Goal: Information Seeking & Learning: Check status

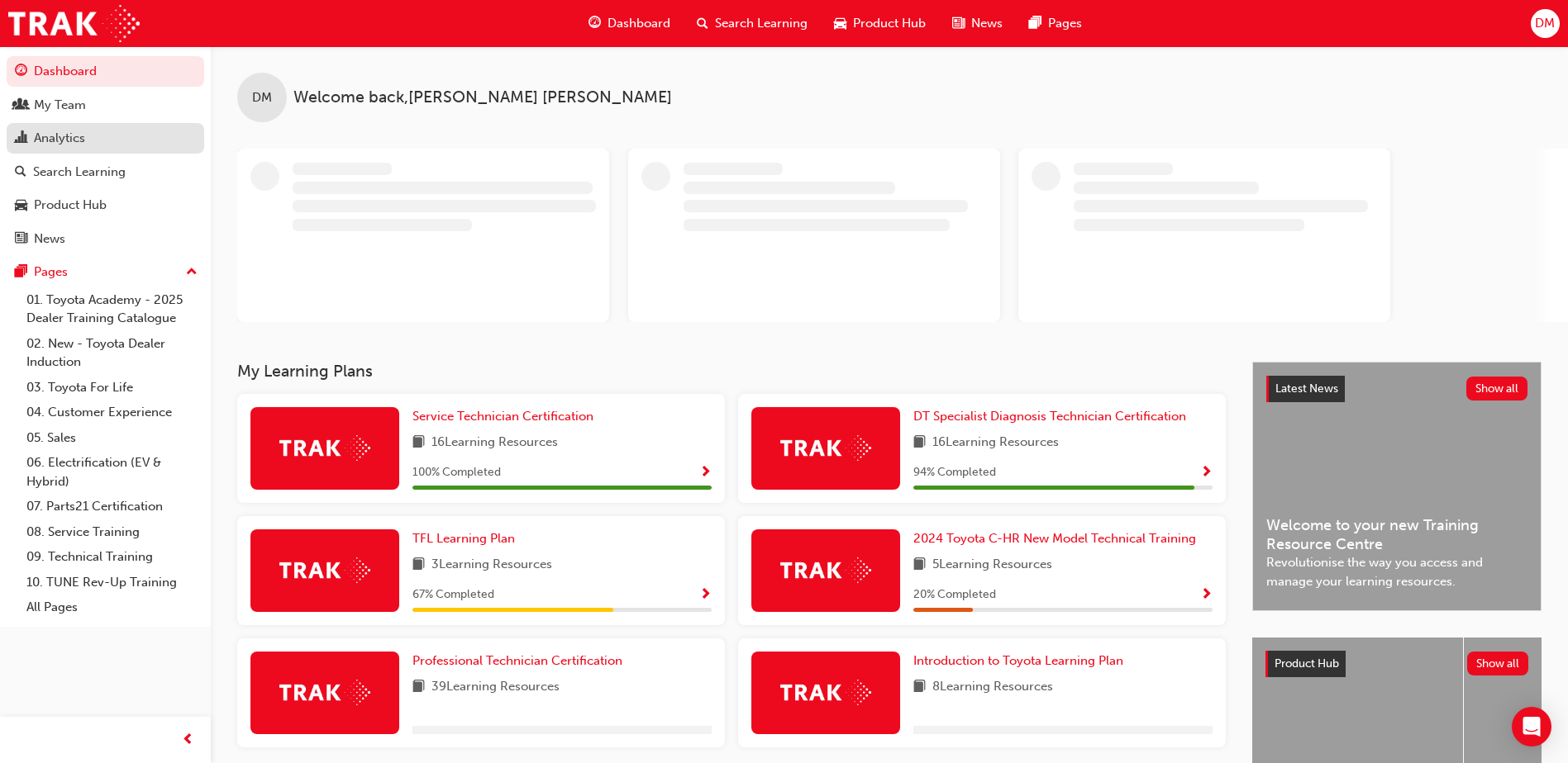
click at [132, 136] on div "Analytics" at bounding box center [105, 139] width 181 height 21
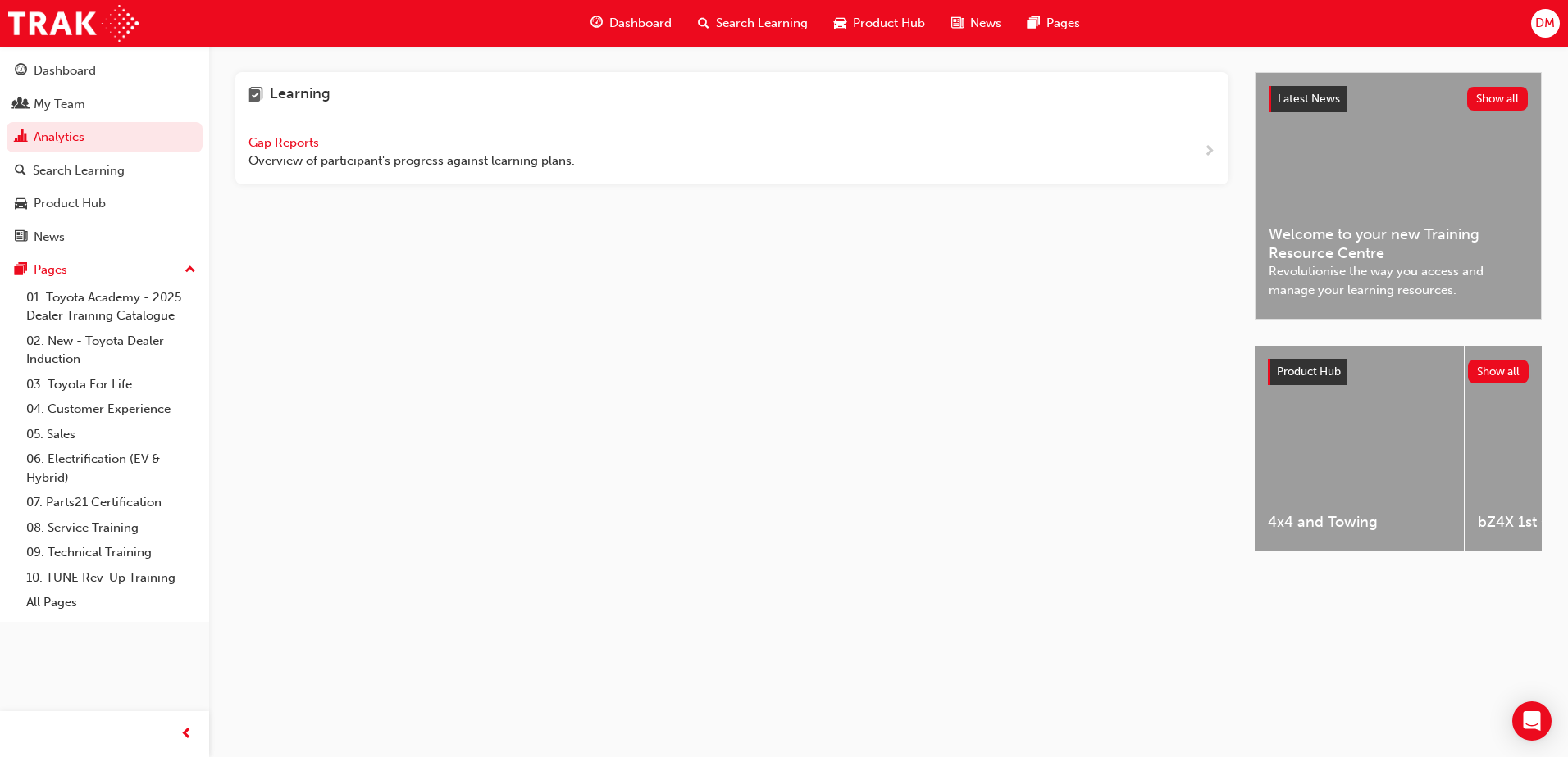
click at [279, 136] on span "Gap Reports" at bounding box center [285, 142] width 74 height 15
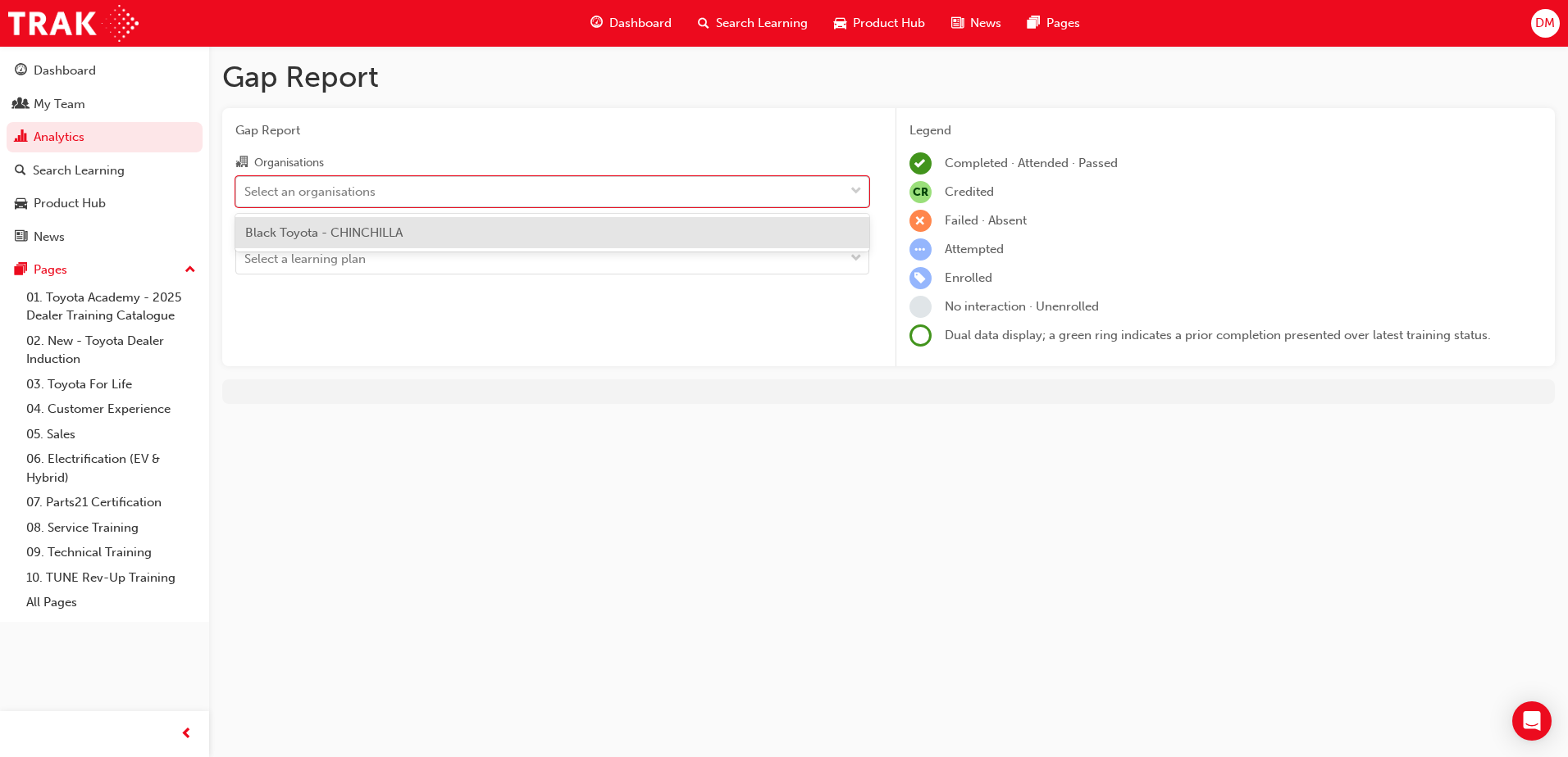
click at [362, 193] on div "Select an organisations" at bounding box center [310, 191] width 131 height 19
click at [246, 193] on input "Organisations option Black Toyota - CHINCHILLA focused, 1 of 1. 1 result availa…" at bounding box center [246, 191] width 2 height 14
click at [366, 222] on div "Black Toyota - CHINCHILLA" at bounding box center [552, 233] width 634 height 32
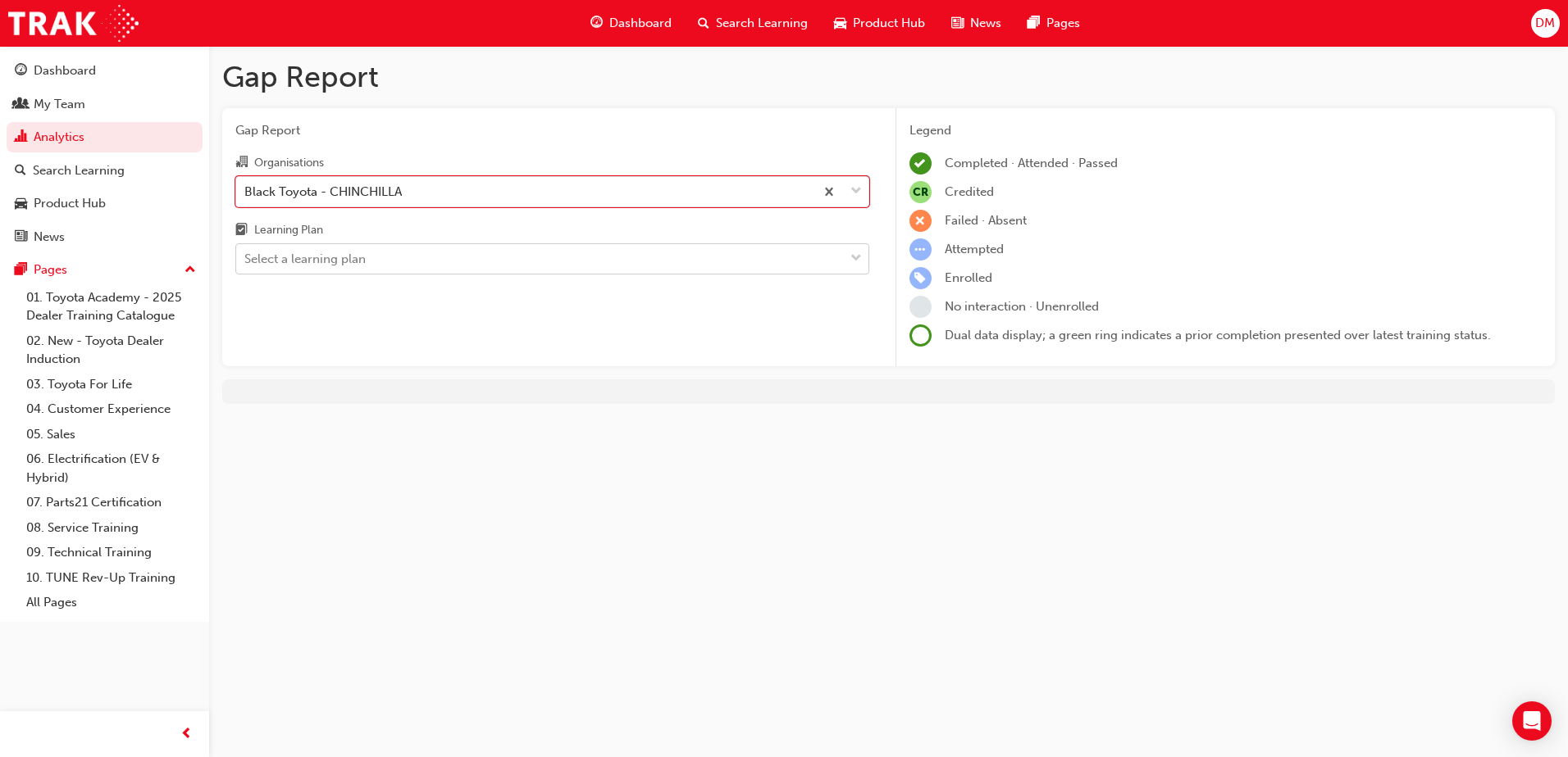
click at [366, 265] on div "Select a learning plan" at bounding box center [305, 259] width 121 height 19
click at [246, 265] on input "Learning Plan Select a learning plan" at bounding box center [246, 258] width 2 height 14
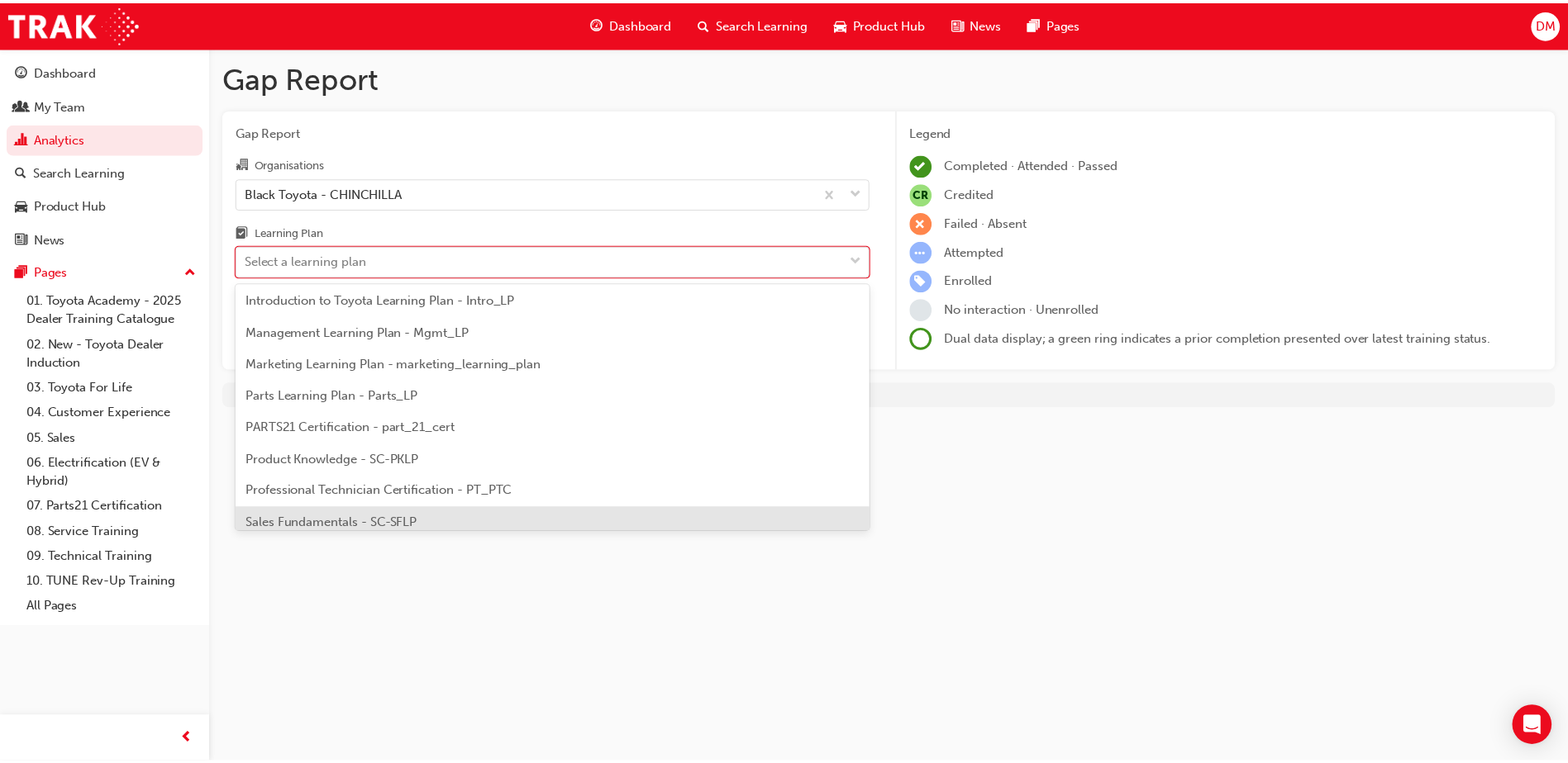
scroll to position [413, 0]
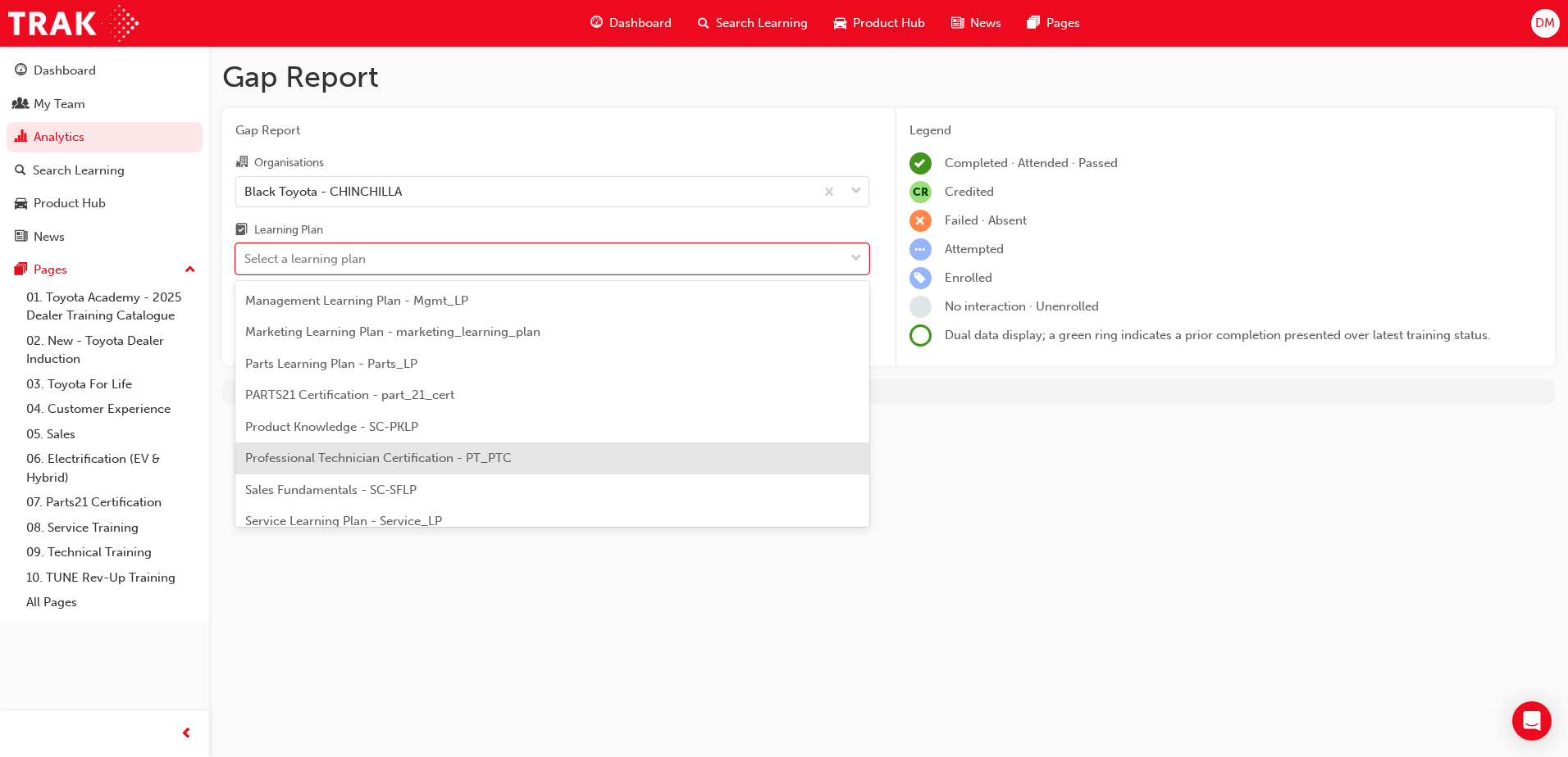
click at [360, 459] on span "Professional Technician Certification - PT_PTC" at bounding box center [379, 458] width 266 height 15
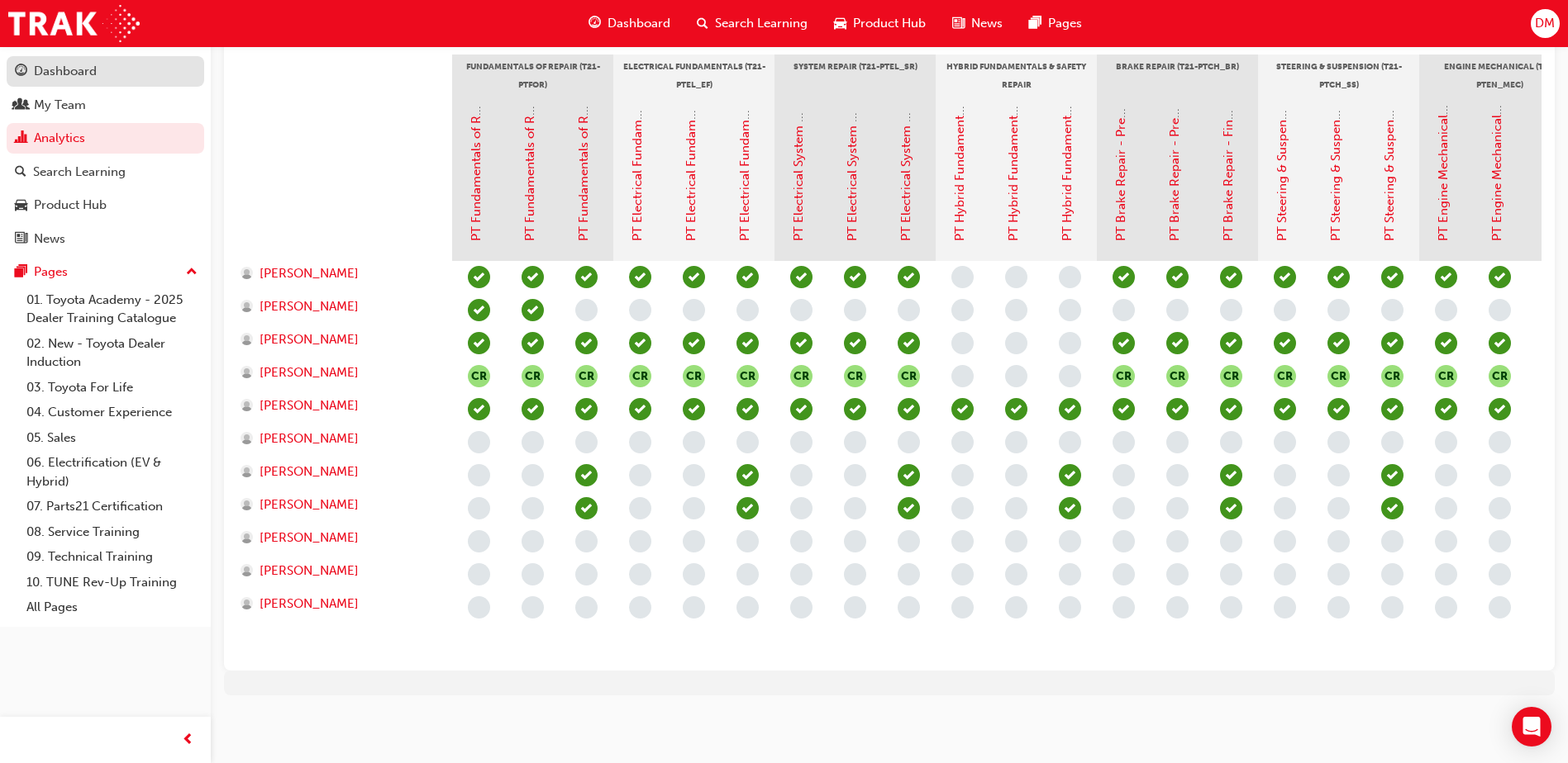
click at [120, 78] on div "Dashboard" at bounding box center [105, 72] width 181 height 21
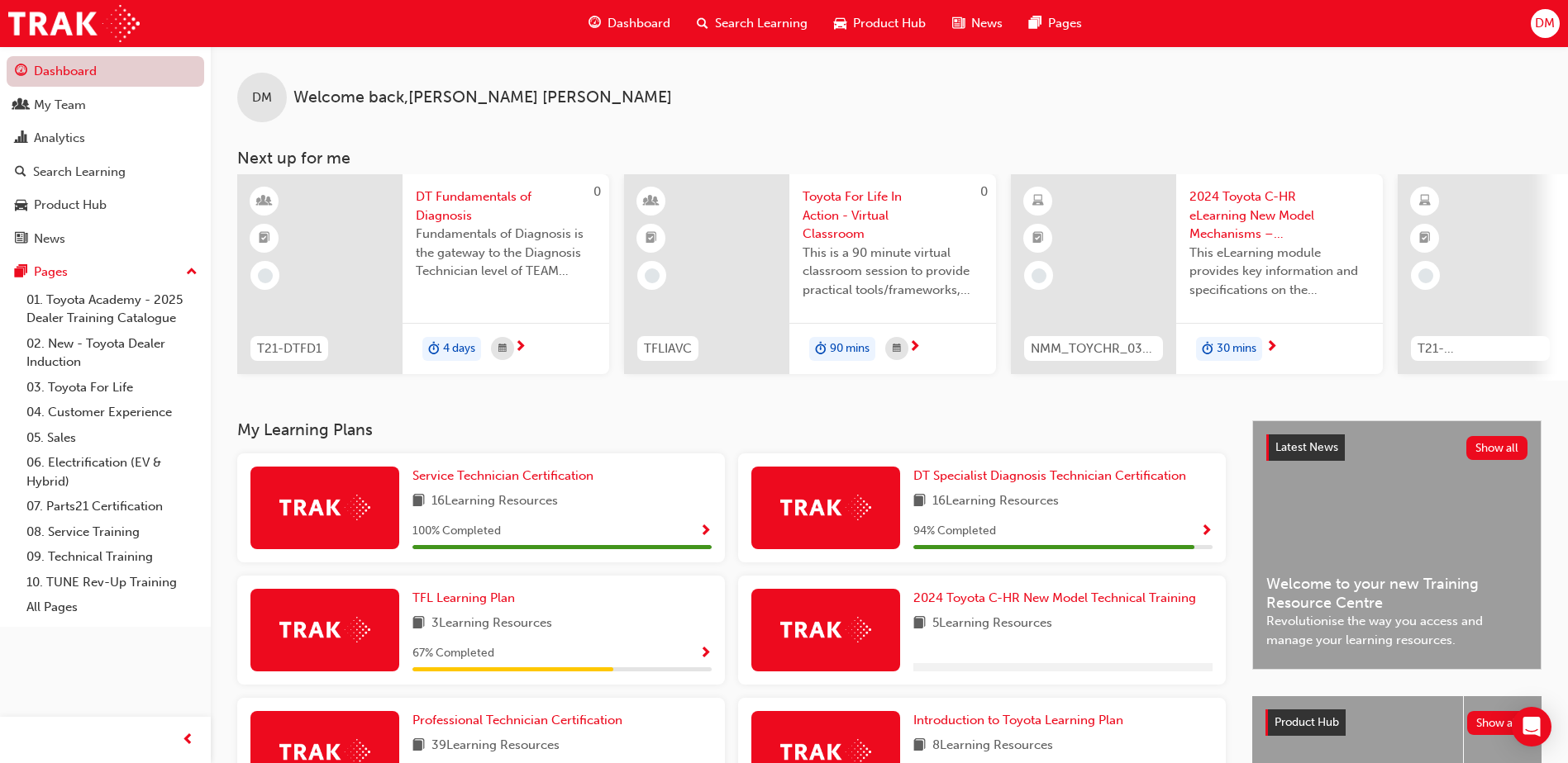
click at [141, 66] on link "Dashboard" at bounding box center [105, 71] width 197 height 31
click at [141, 73] on link "Dashboard" at bounding box center [105, 71] width 197 height 31
click at [112, 102] on div "My Team" at bounding box center [105, 105] width 181 height 21
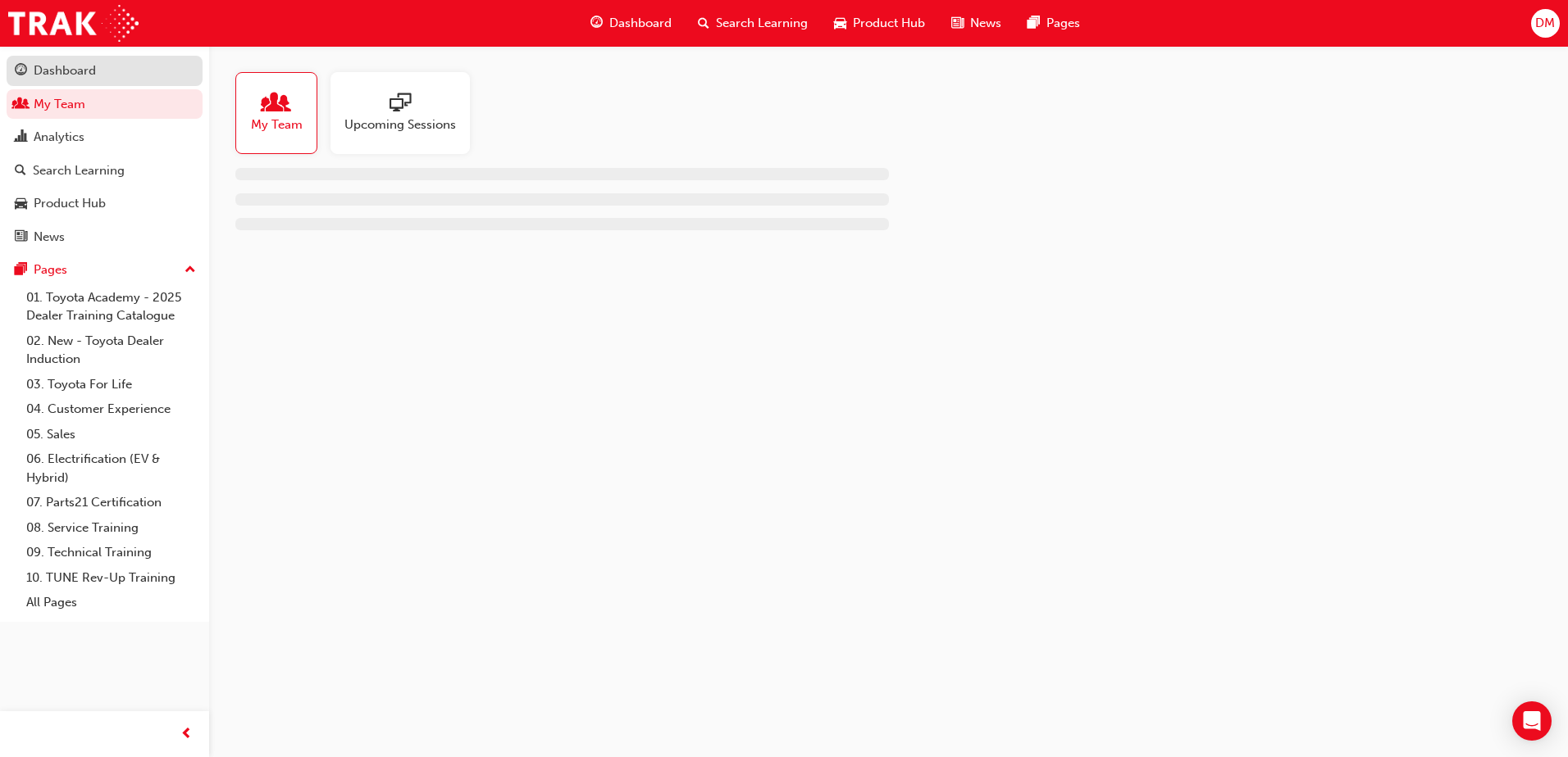
click at [111, 73] on div "Dashboard" at bounding box center [104, 71] width 179 height 21
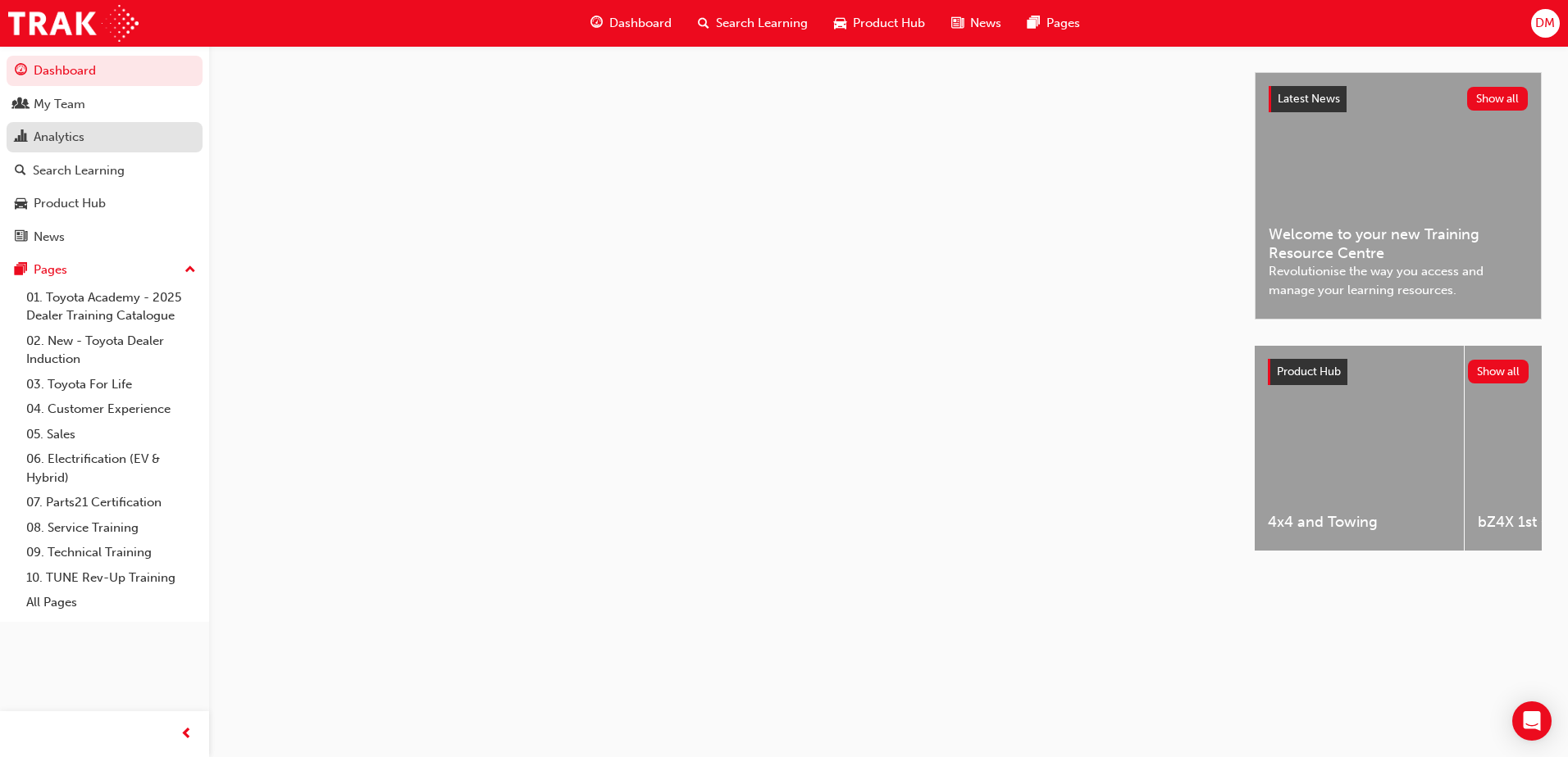
click at [124, 131] on div "Analytics" at bounding box center [104, 137] width 179 height 21
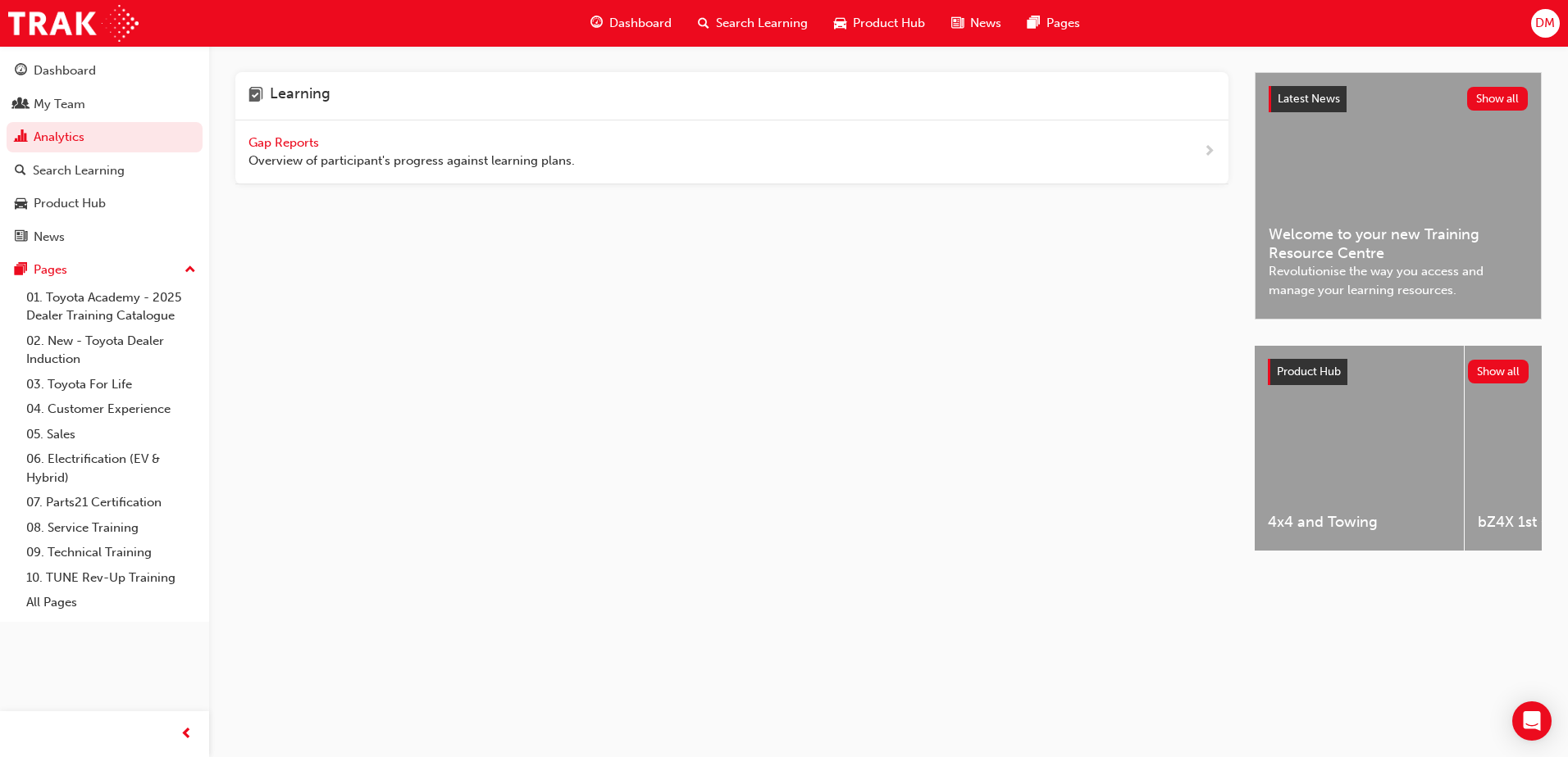
click at [257, 145] on span "Gap Reports" at bounding box center [285, 142] width 74 height 15
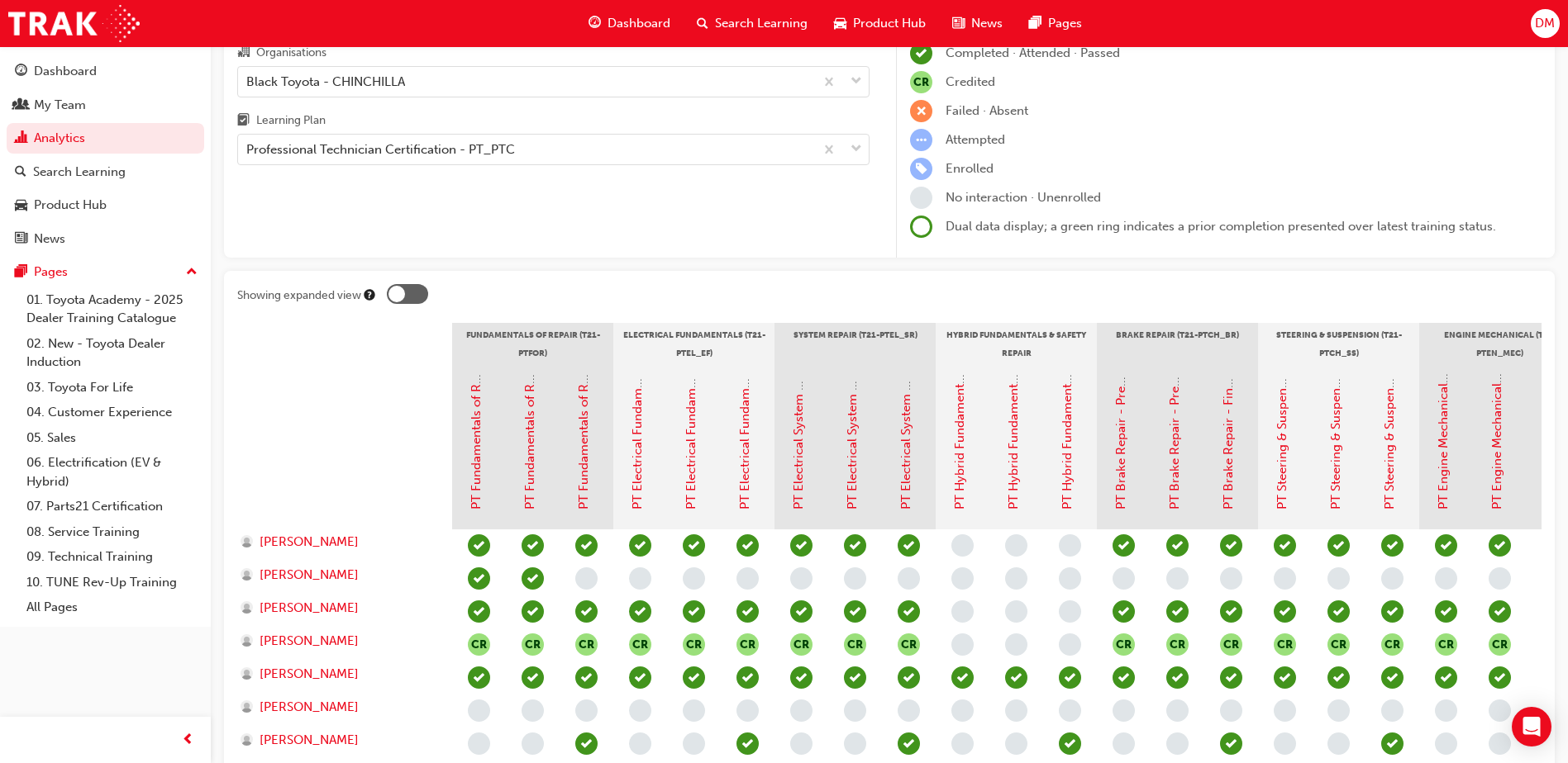
scroll to position [82, 0]
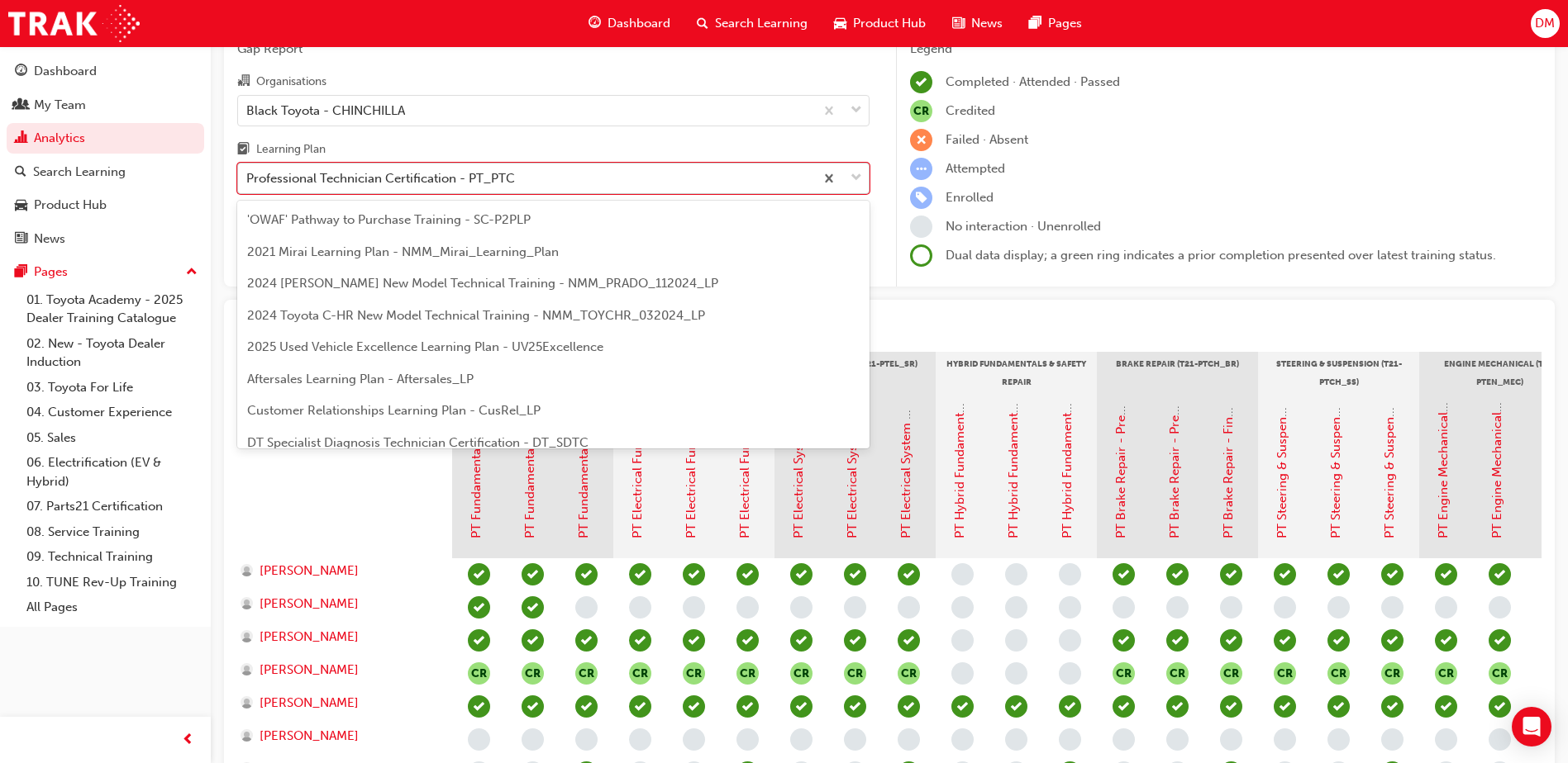
click at [383, 175] on div "Professional Technician Certification - PT_PTC" at bounding box center [381, 179] width 268 height 19
click at [248, 175] on input "Learning Plan option Professional Technician Certification - PT_PTC focused, 19…" at bounding box center [247, 178] width 2 height 14
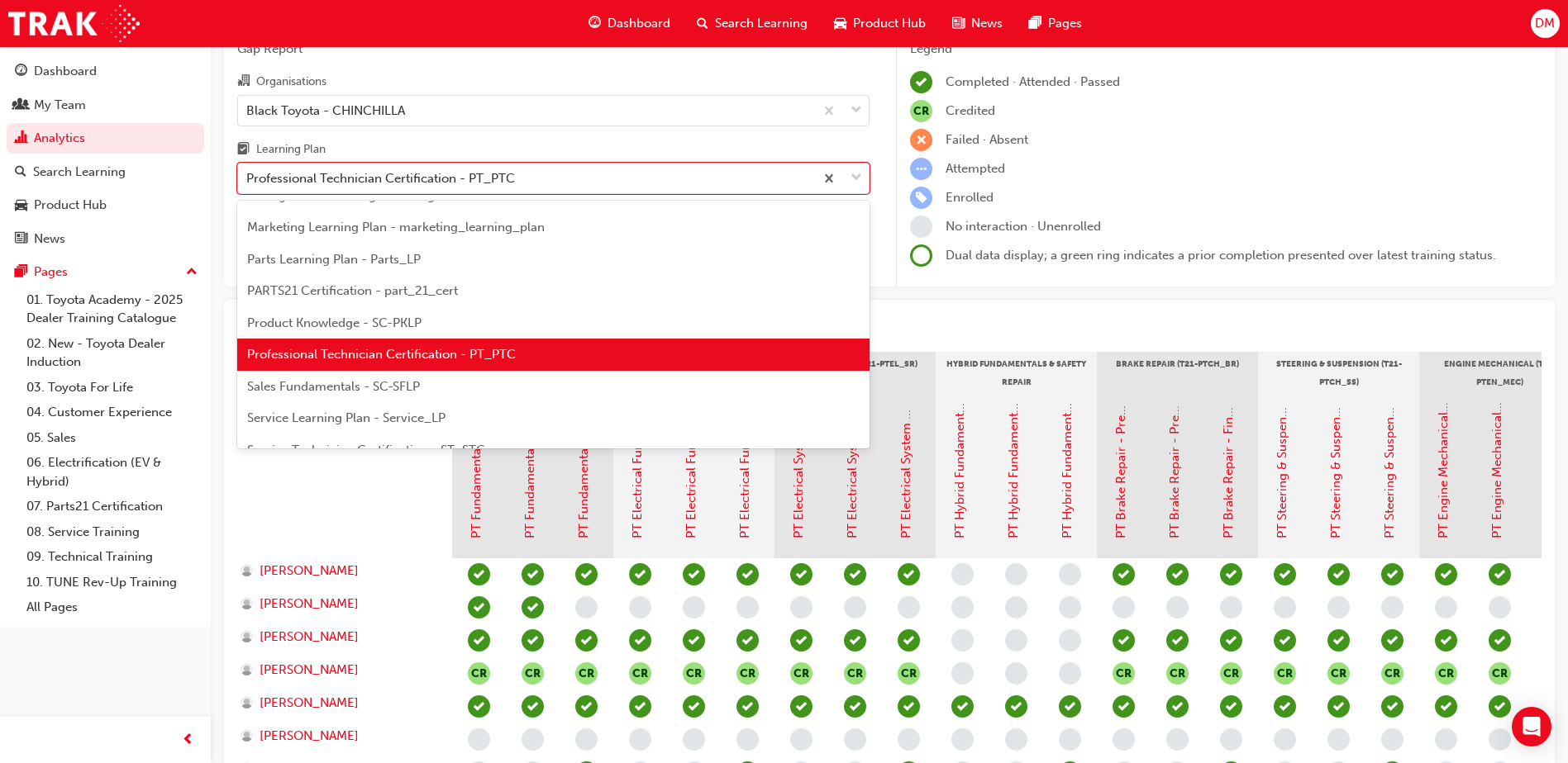
scroll to position [536, 0]
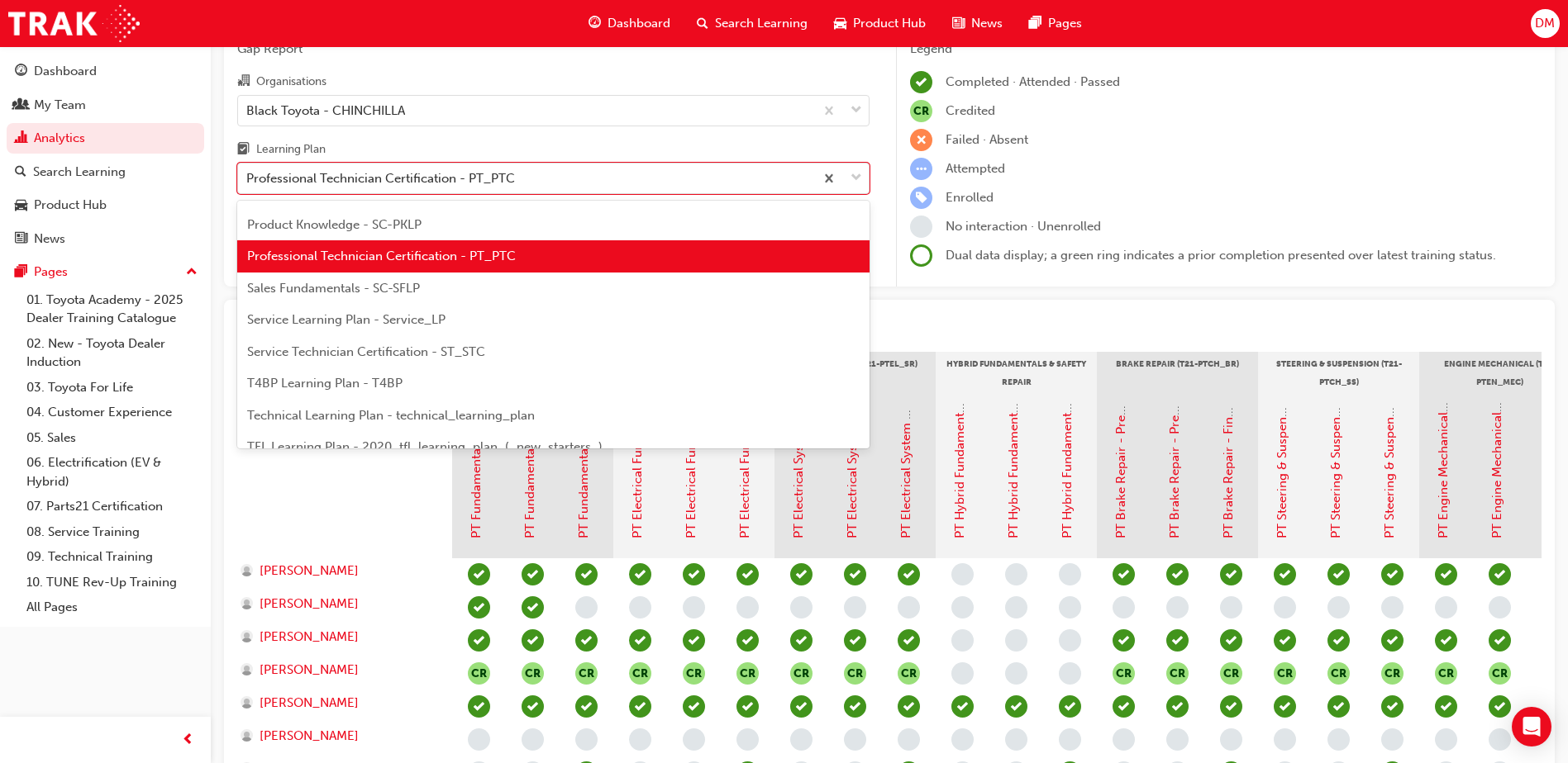
click at [305, 352] on span "Service Technician Certification - ST_STC" at bounding box center [366, 352] width 238 height 15
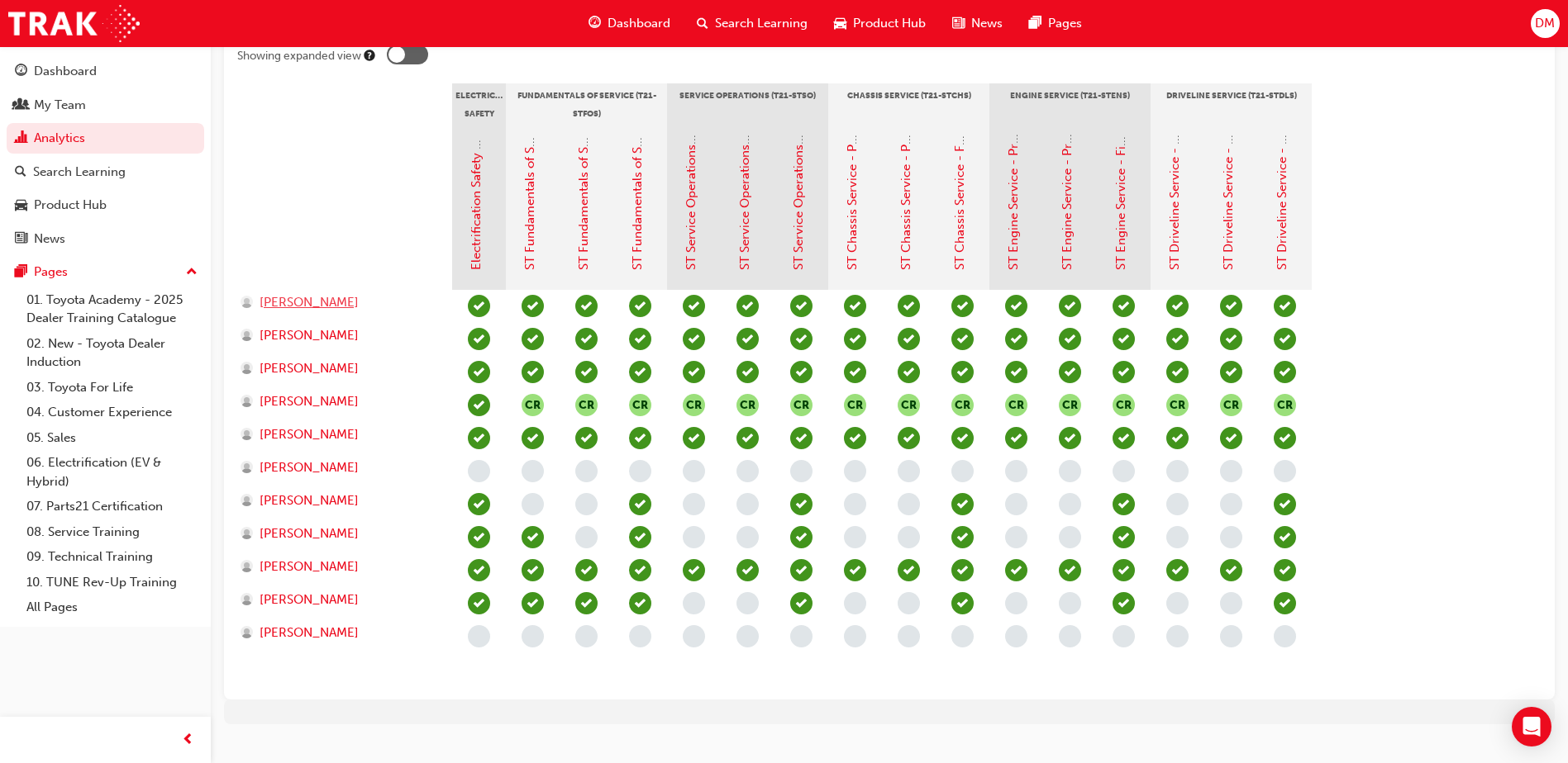
scroll to position [380, 0]
